Goal: Transaction & Acquisition: Obtain resource

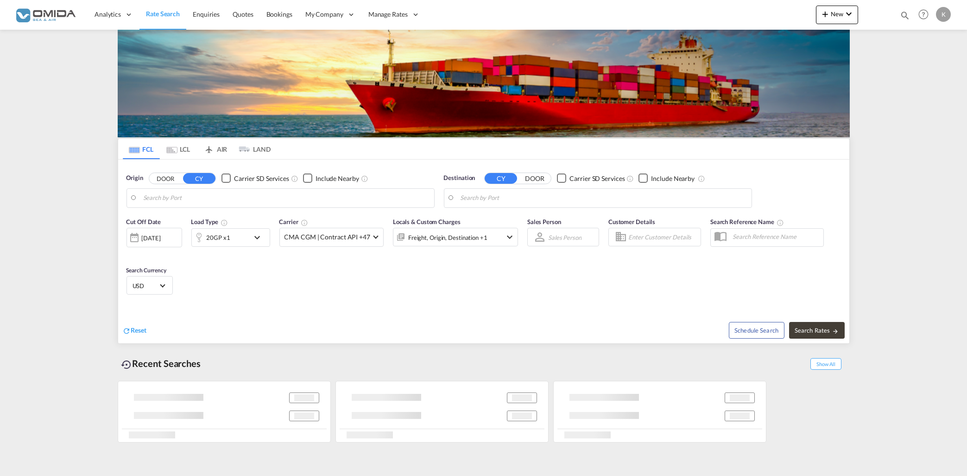
type input "Gdansk, PLGDN"
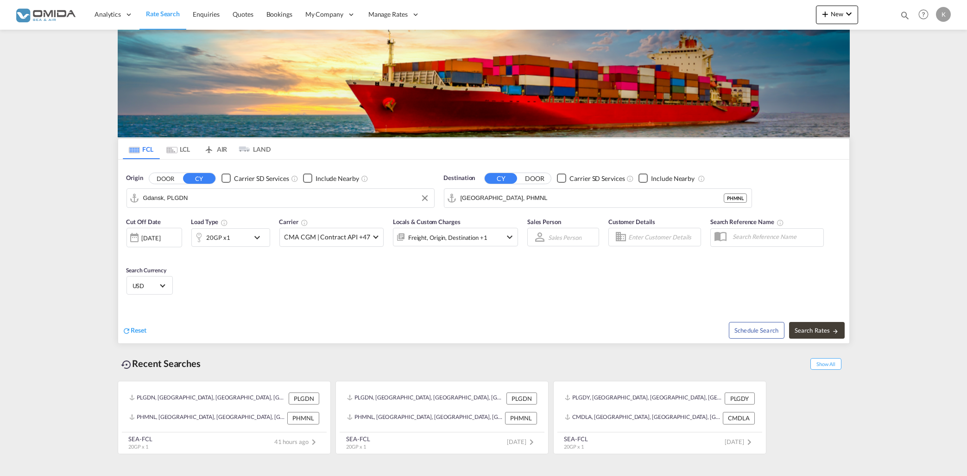
click at [244, 203] on input "Gdansk, PLGDN" at bounding box center [286, 198] width 286 height 14
click at [558, 192] on input "[GEOGRAPHIC_DATA], PHMNL" at bounding box center [604, 198] width 286 height 14
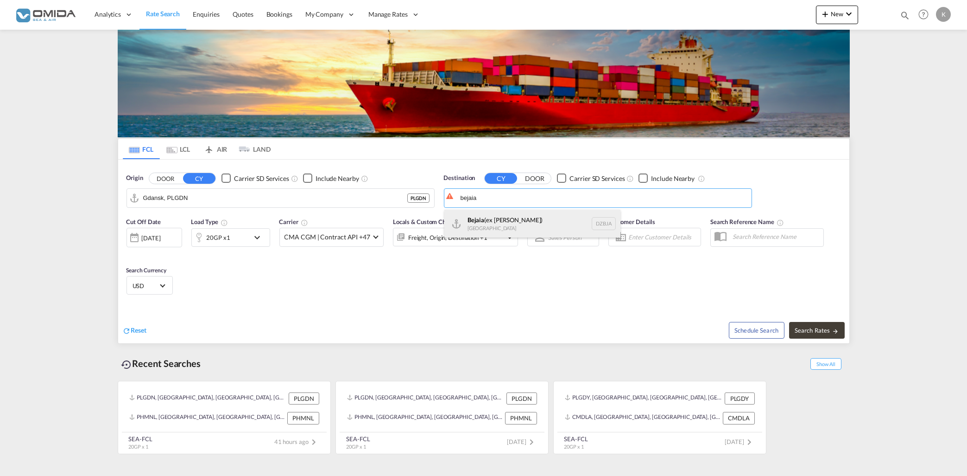
click at [555, 225] on div "Bejaia (ex Bougie) [GEOGRAPHIC_DATA] [GEOGRAPHIC_DATA]" at bounding box center [532, 223] width 176 height 28
type input "Bejaia (ex [PERSON_NAME]), DZBJA"
click at [258, 239] on md-icon "icon-chevron-down" at bounding box center [260, 237] width 16 height 11
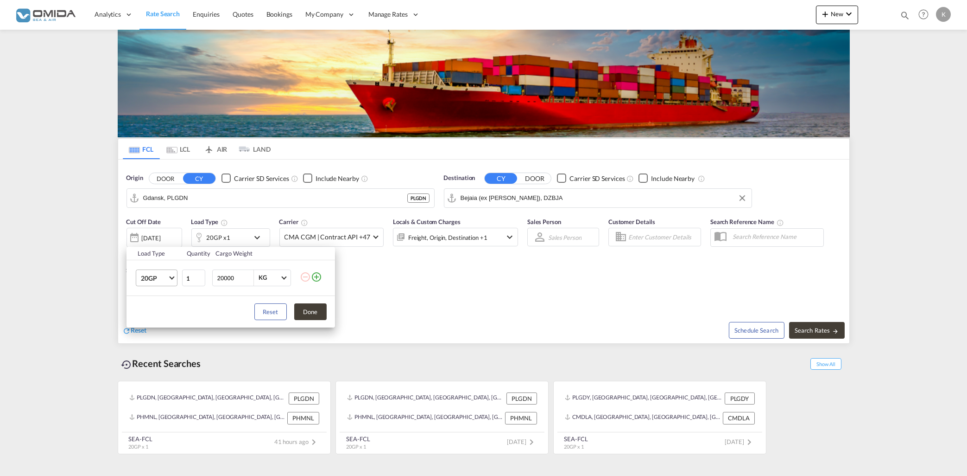
click at [171, 279] on md-select-value "20GP" at bounding box center [158, 278] width 37 height 16
click at [162, 324] on md-option "40HC" at bounding box center [164, 322] width 63 height 22
click at [317, 311] on button "Done" at bounding box center [310, 311] width 32 height 17
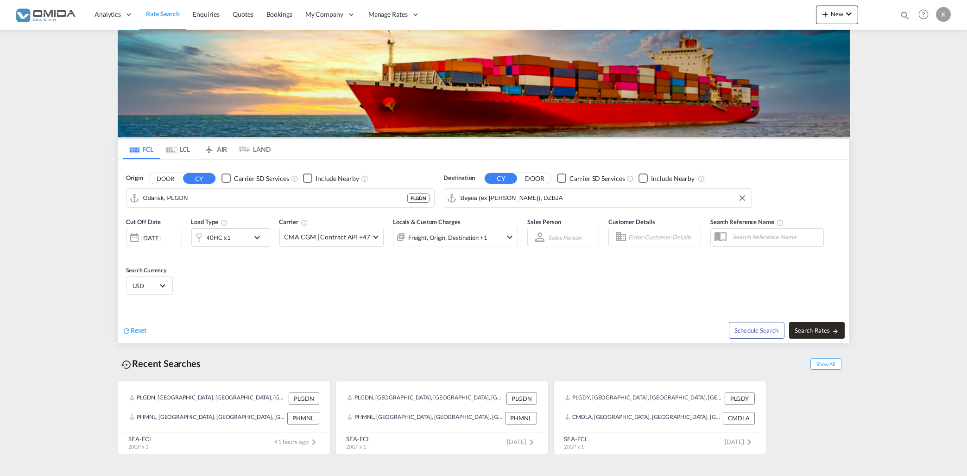
click at [818, 329] on span "Search Rates" at bounding box center [817, 329] width 44 height 7
type input "PLGDN to DZBJA / [DATE]"
